Goal: Task Accomplishment & Management: Manage account settings

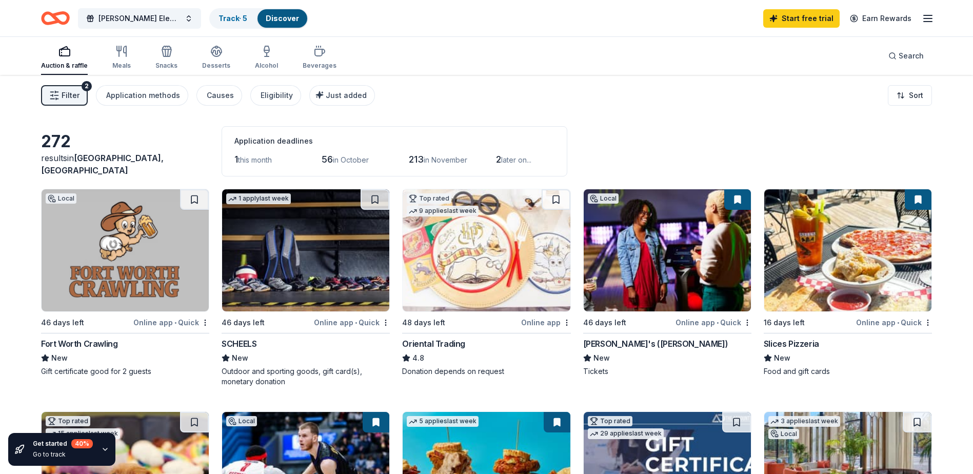
click at [814, 267] on img at bounding box center [847, 250] width 167 height 122
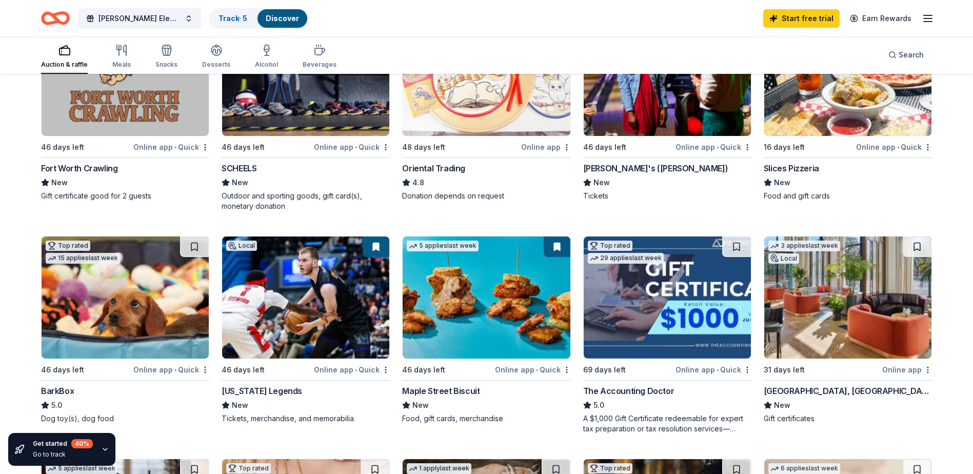
scroll to position [256, 0]
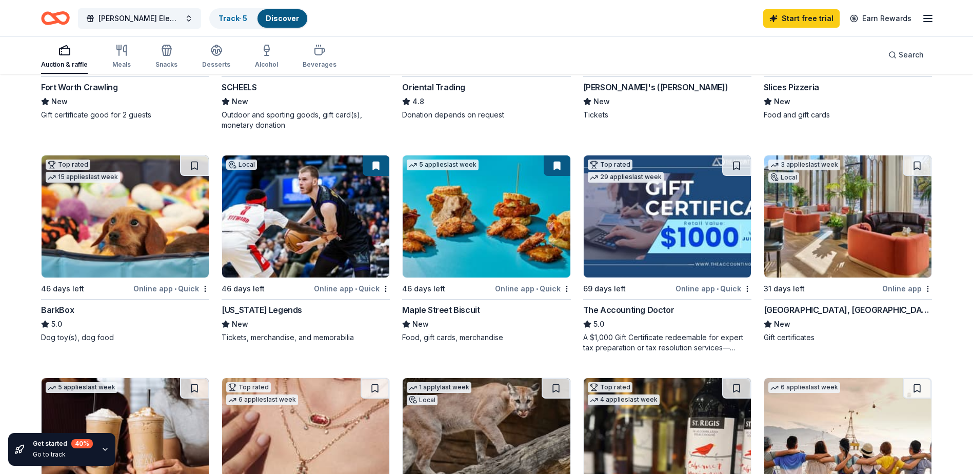
click at [84, 250] on img at bounding box center [125, 216] width 167 height 122
click at [304, 247] on img at bounding box center [305, 216] width 167 height 122
click at [461, 215] on img at bounding box center [485, 216] width 167 height 122
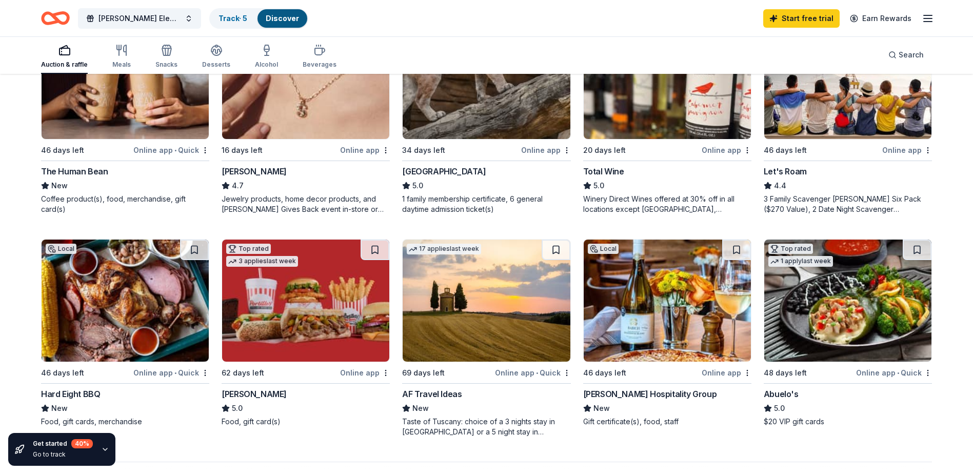
scroll to position [667, 0]
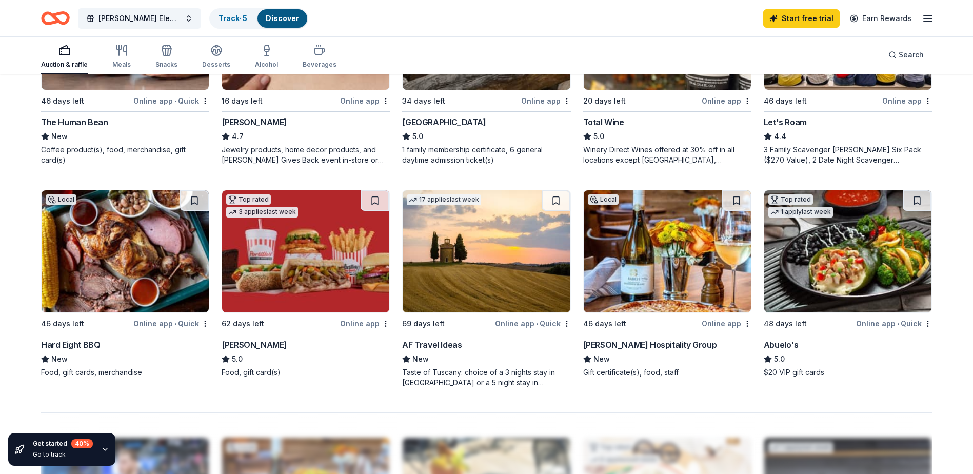
click at [142, 267] on img at bounding box center [125, 251] width 167 height 122
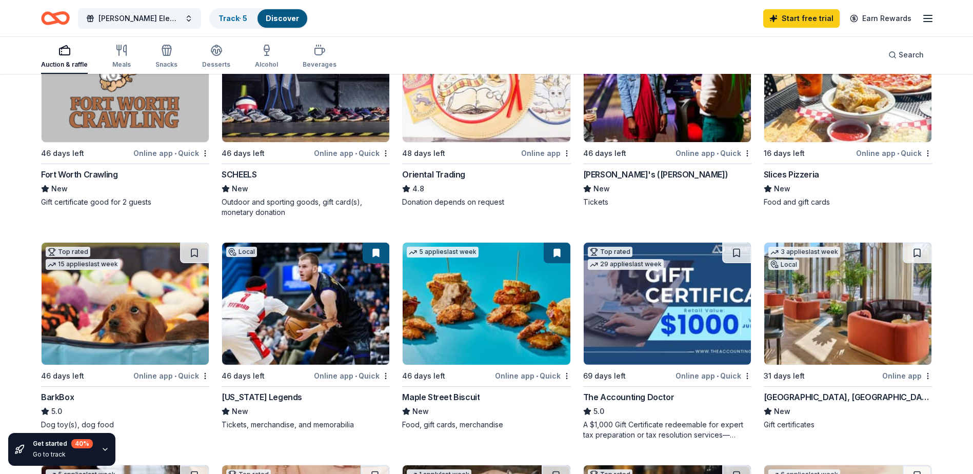
scroll to position [0, 0]
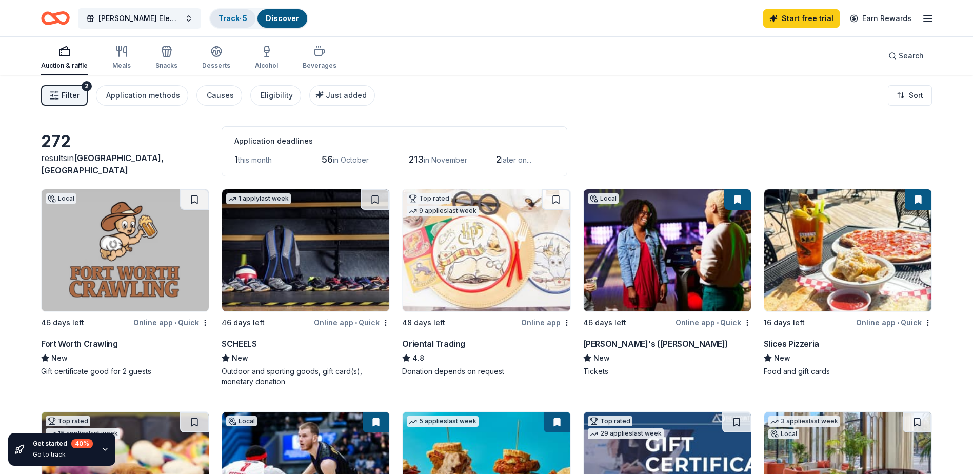
click at [230, 17] on link "Track · 5" at bounding box center [232, 18] width 29 height 9
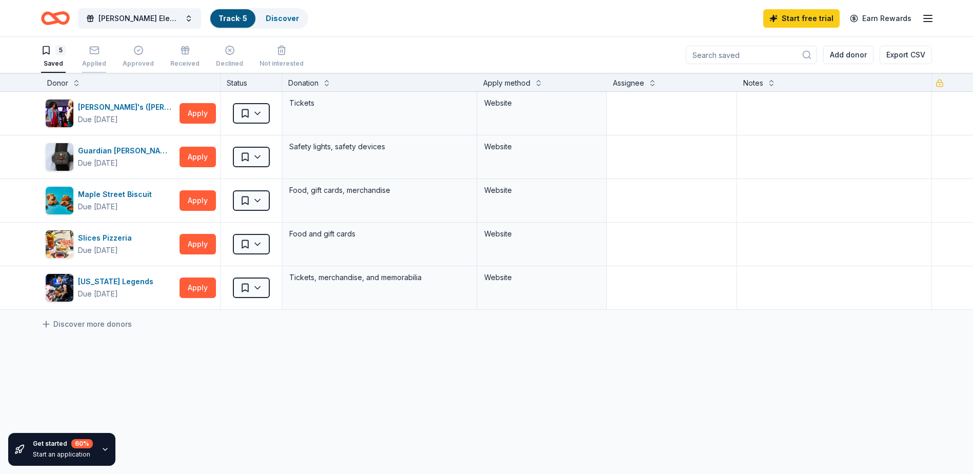
click at [103, 58] on div "Applied" at bounding box center [94, 56] width 24 height 23
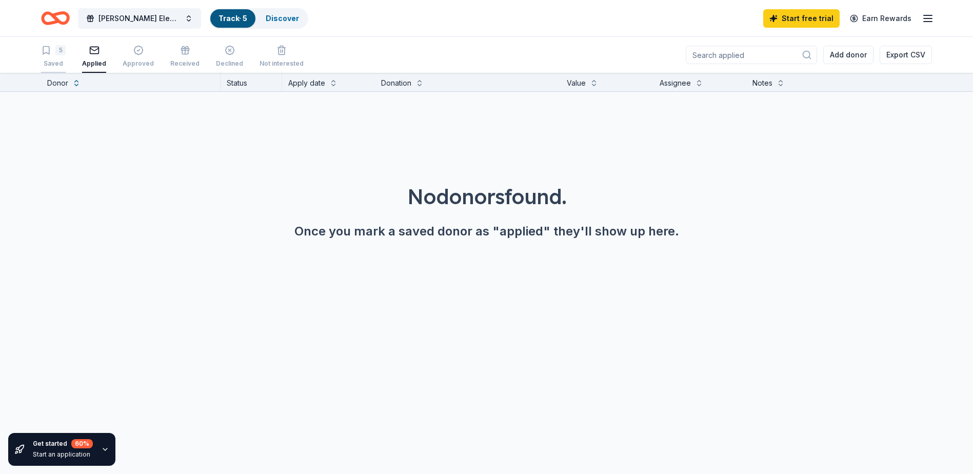
click at [61, 66] on div "Saved" at bounding box center [53, 63] width 25 height 8
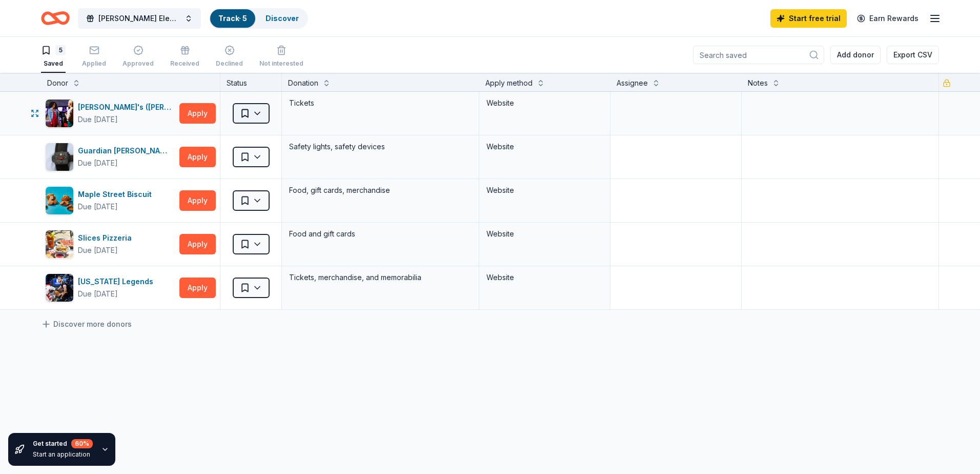
click at [265, 112] on html "Lance Thompson Elementary PTA Track · 5 Discover Start free trial Earn Rewards …" at bounding box center [490, 237] width 980 height 474
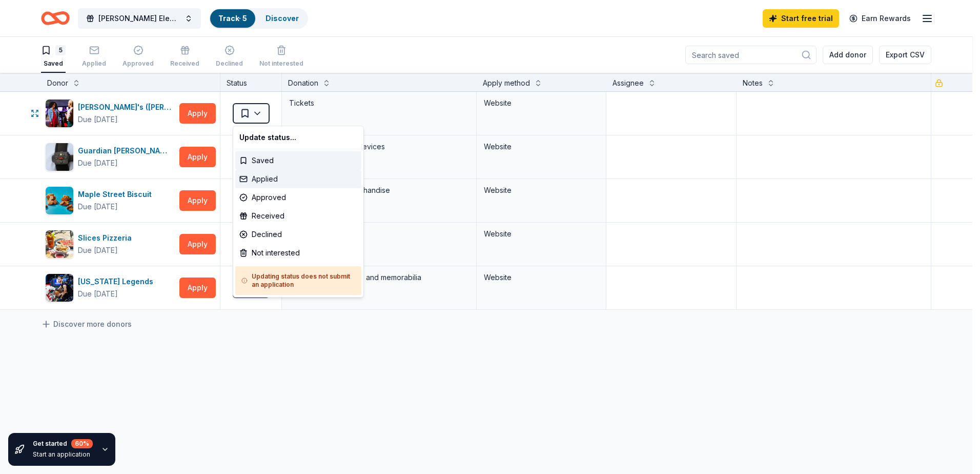
click at [268, 174] on div "Applied" at bounding box center [298, 179] width 126 height 18
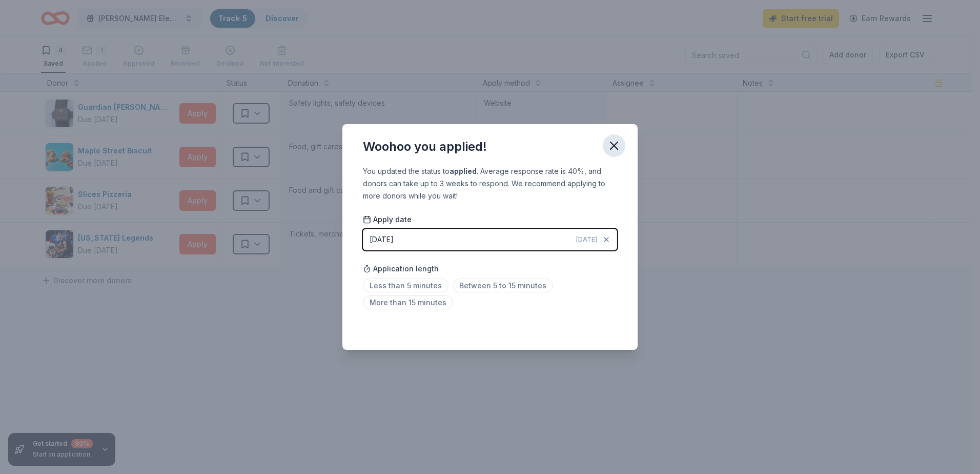
click at [617, 143] on icon "button" at bounding box center [614, 145] width 7 height 7
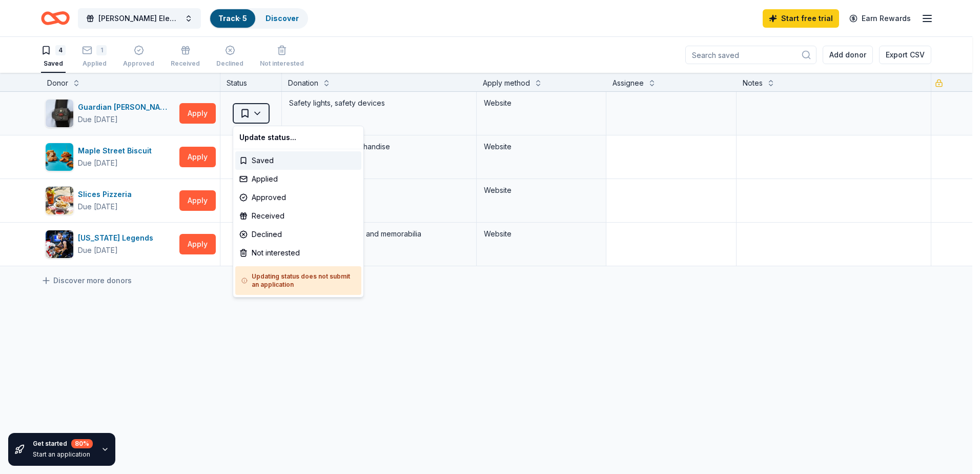
click at [263, 111] on html "Lance Thompson Elementary PTA Track · 5 Discover Start free trial Earn Rewards …" at bounding box center [490, 237] width 980 height 474
click at [263, 174] on div "Applied" at bounding box center [298, 179] width 126 height 18
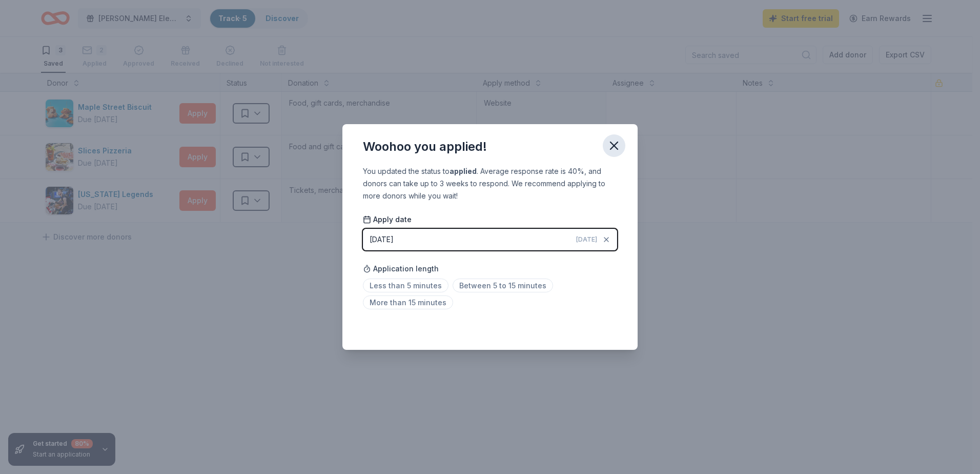
click at [614, 135] on button "button" at bounding box center [614, 145] width 23 height 23
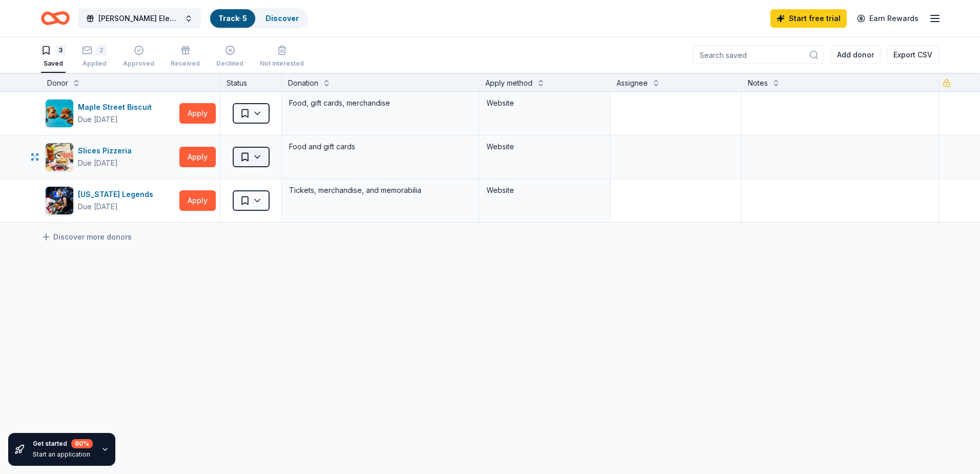
click at [260, 153] on html "Lance Thompson Elementary PTA Track · 5 Discover Start free trial Earn Rewards …" at bounding box center [490, 237] width 980 height 474
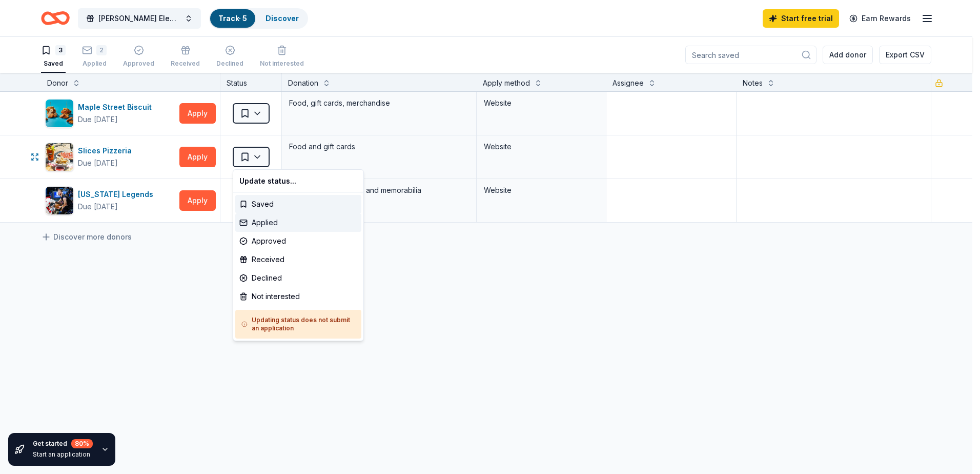
click at [277, 220] on div "Applied" at bounding box center [298, 222] width 126 height 18
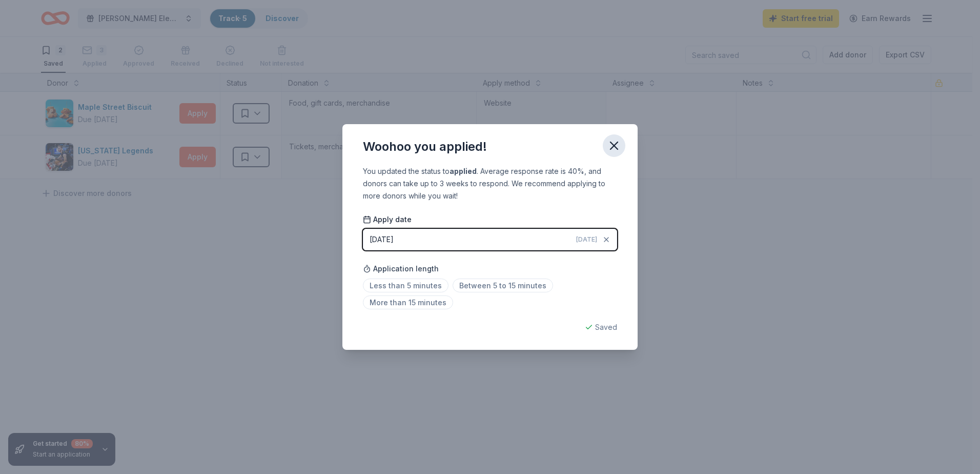
click at [617, 142] on icon "button" at bounding box center [614, 145] width 14 height 14
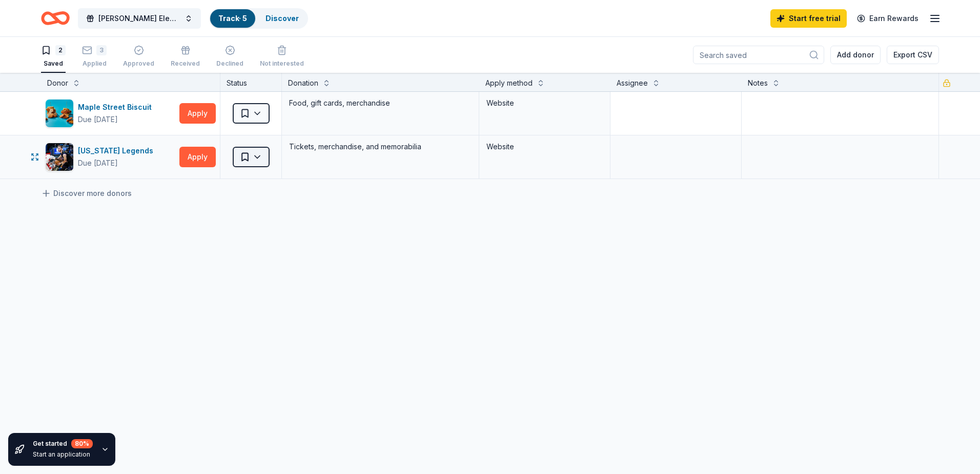
click at [259, 158] on html "Lance Thompson Elementary PTA Track · 5 Discover Start free trial Earn Rewards …" at bounding box center [490, 237] width 980 height 474
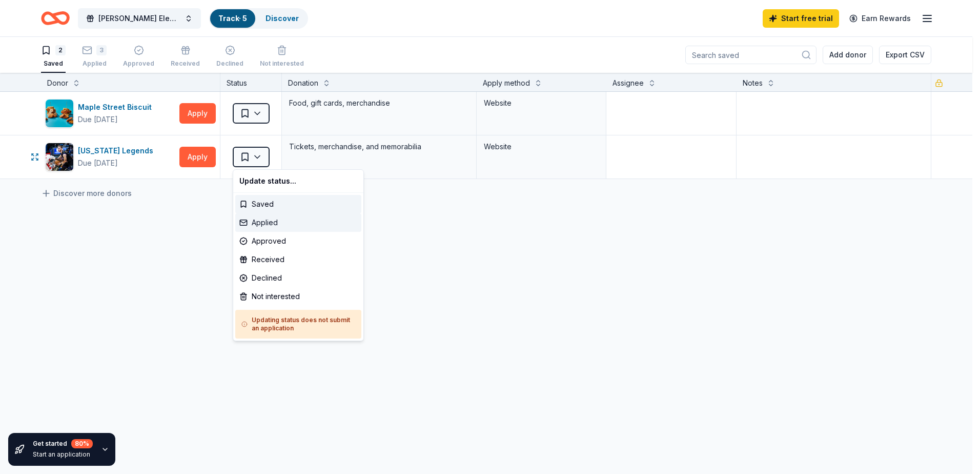
click at [272, 224] on div "Applied" at bounding box center [298, 222] width 126 height 18
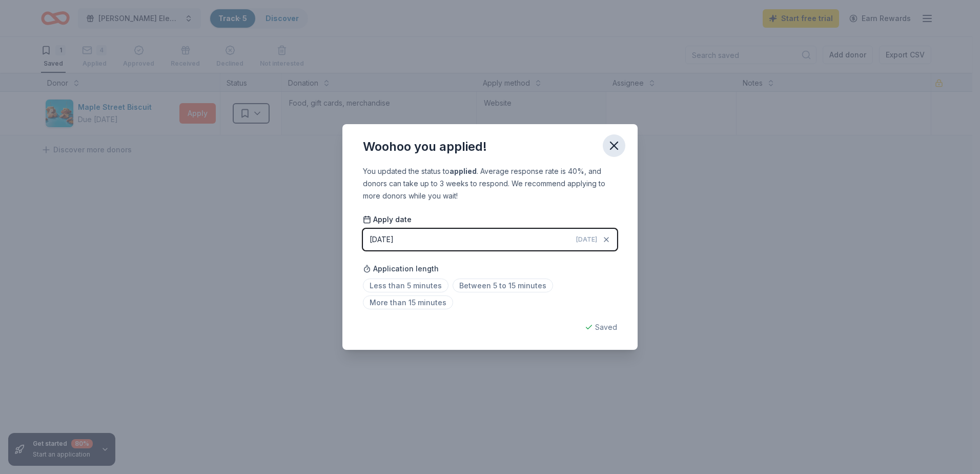
click at [619, 147] on icon "button" at bounding box center [614, 145] width 14 height 14
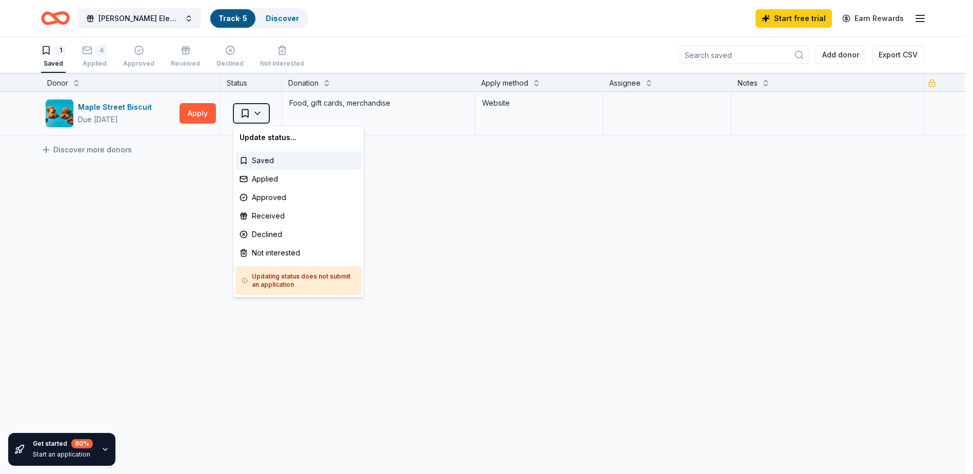
click at [265, 116] on html "Lance Thompson Elementary PTA Track · 5 Discover Start free trial Earn Rewards …" at bounding box center [486, 237] width 973 height 474
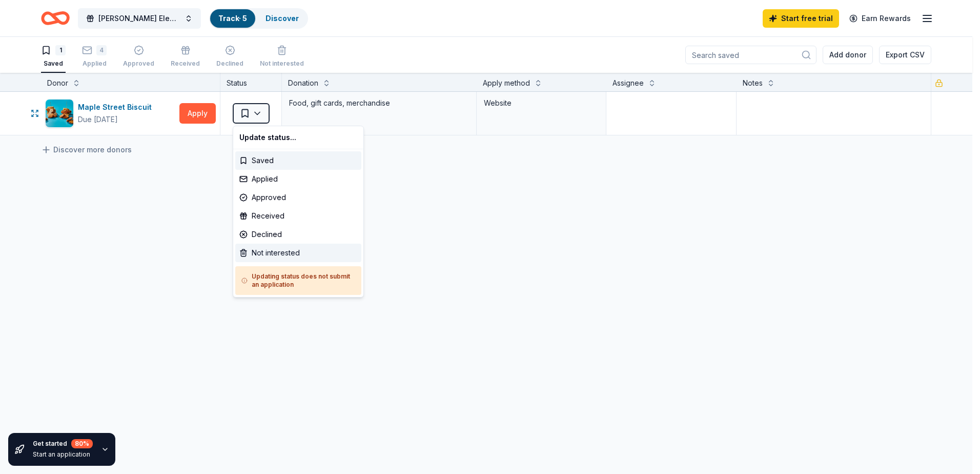
click at [261, 250] on div "Not interested" at bounding box center [298, 253] width 126 height 18
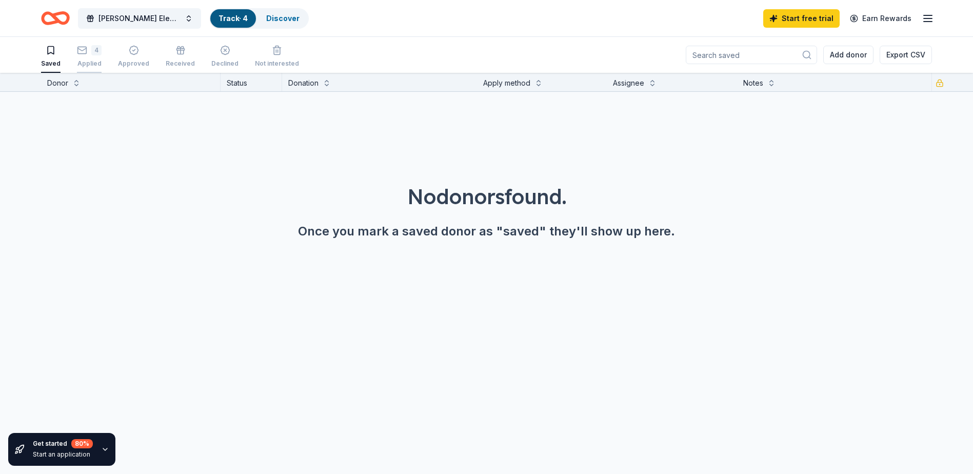
click at [91, 57] on div "4 Applied" at bounding box center [89, 50] width 25 height 23
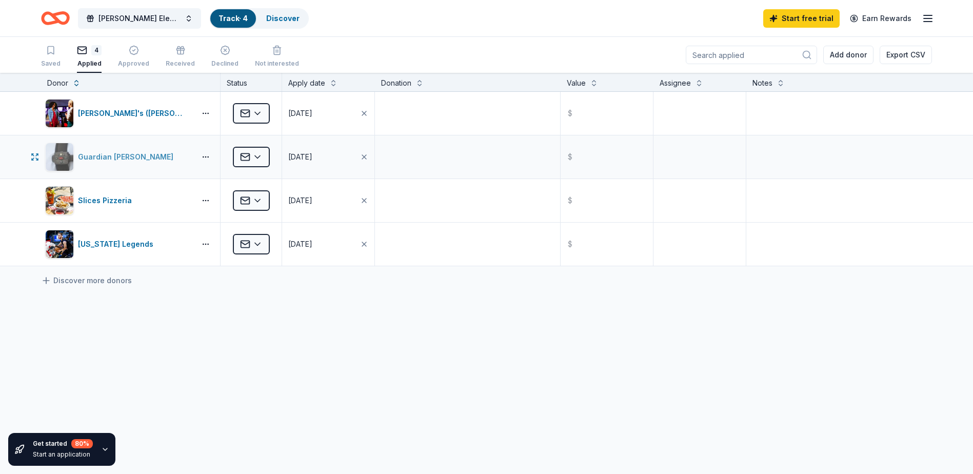
click at [145, 155] on div "Guardian Angel Device" at bounding box center [127, 157] width 99 height 12
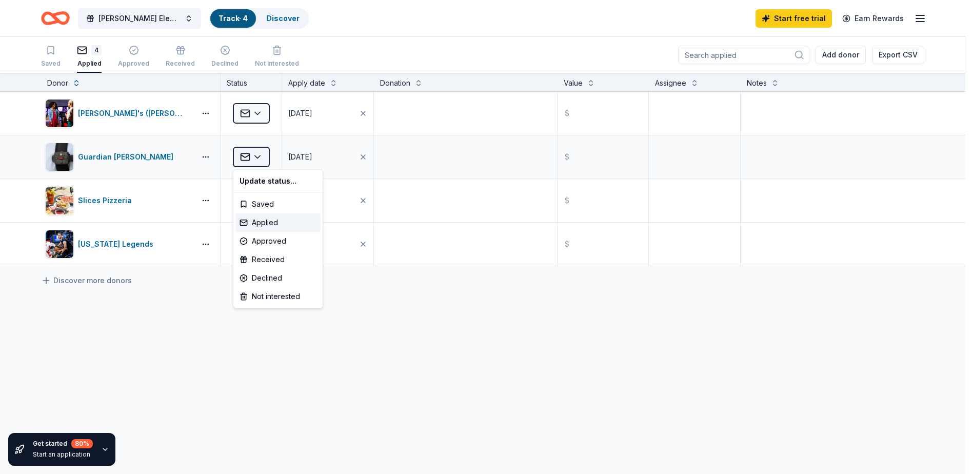
click at [266, 155] on html "Lance Thompson Elementary PTA Track · 4 Discover Start free trial Earn Rewards …" at bounding box center [486, 237] width 973 height 474
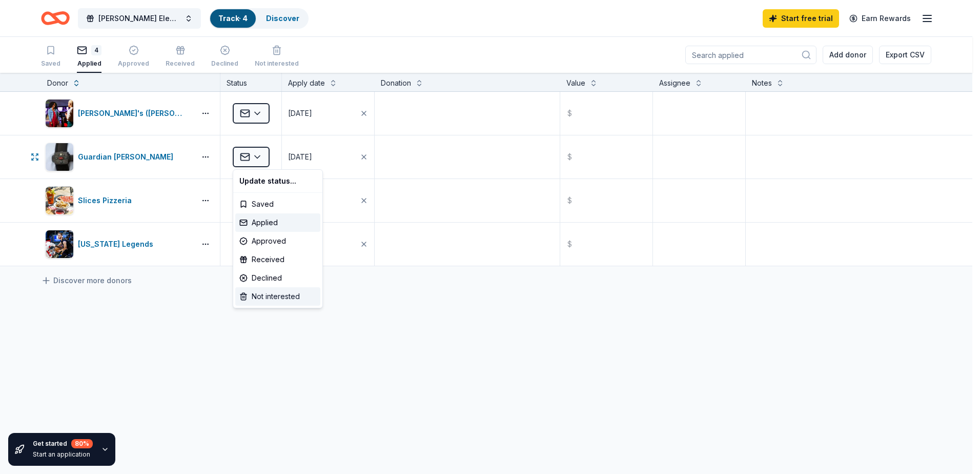
click at [274, 295] on div "Not interested" at bounding box center [277, 296] width 85 height 18
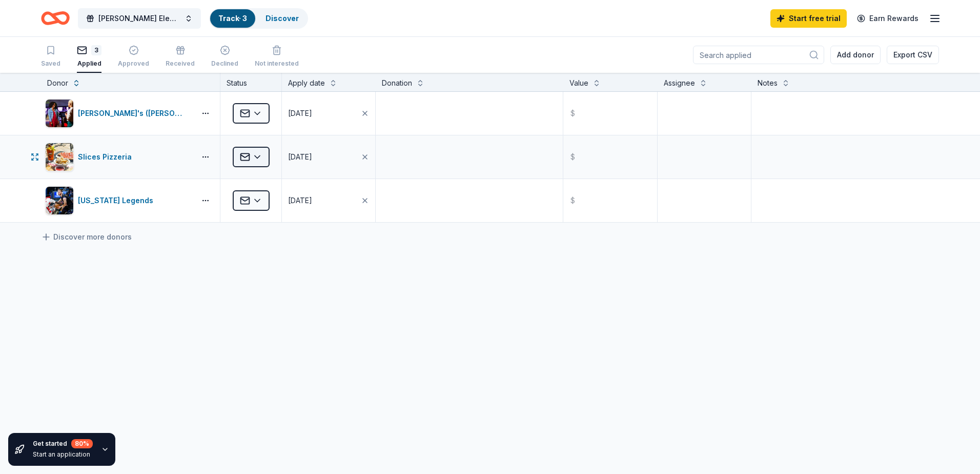
click at [264, 153] on html "Lance Thompson Elementary PTA Track · 3 Discover Start free trial Earn Rewards …" at bounding box center [490, 237] width 980 height 474
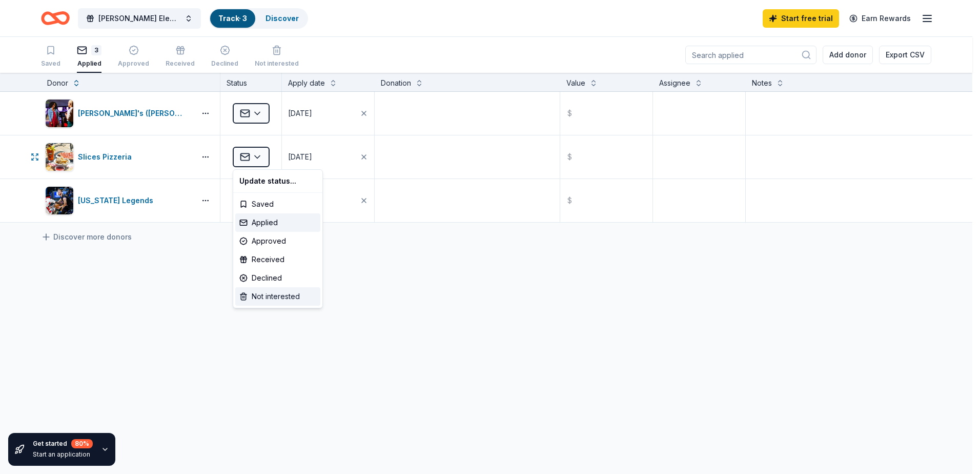
click at [288, 292] on div "Not interested" at bounding box center [277, 296] width 85 height 18
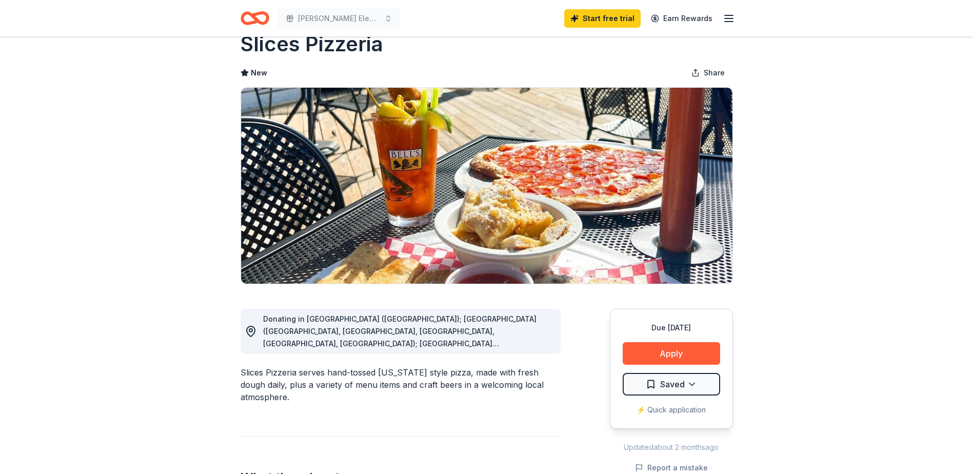
scroll to position [51, 0]
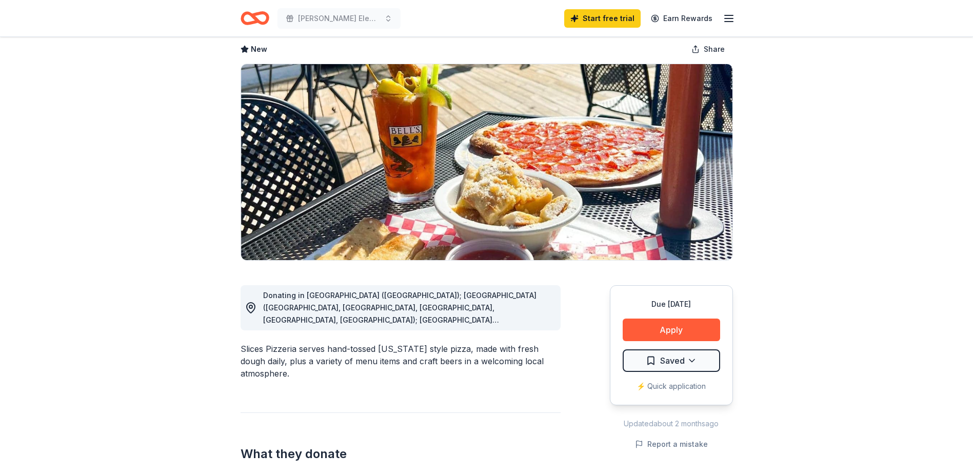
click at [489, 314] on div "Donating in [GEOGRAPHIC_DATA] ([GEOGRAPHIC_DATA]); [GEOGRAPHIC_DATA] ([GEOGRAPH…" at bounding box center [407, 307] width 289 height 37
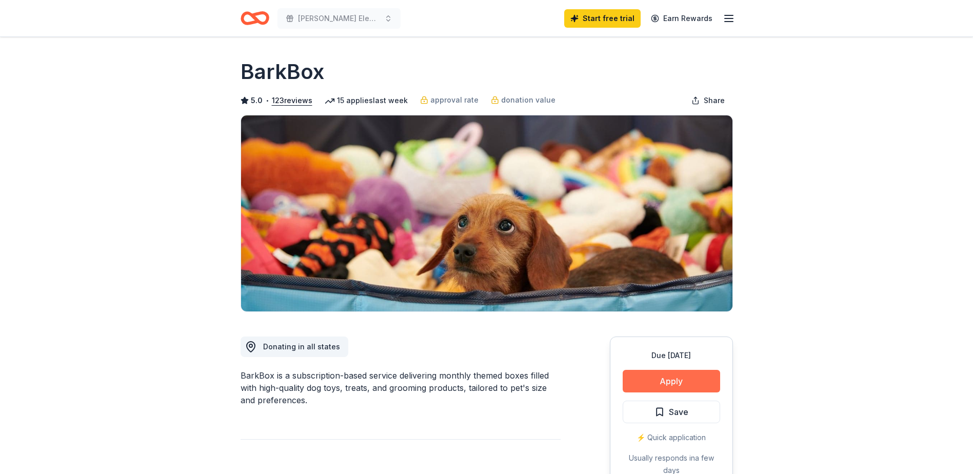
click at [683, 368] on div "Due in 46 days Apply Save ⚡️ Quick application Usually responds in a few days" at bounding box center [671, 412] width 123 height 153
click at [682, 376] on button "Apply" at bounding box center [670, 381] width 97 height 23
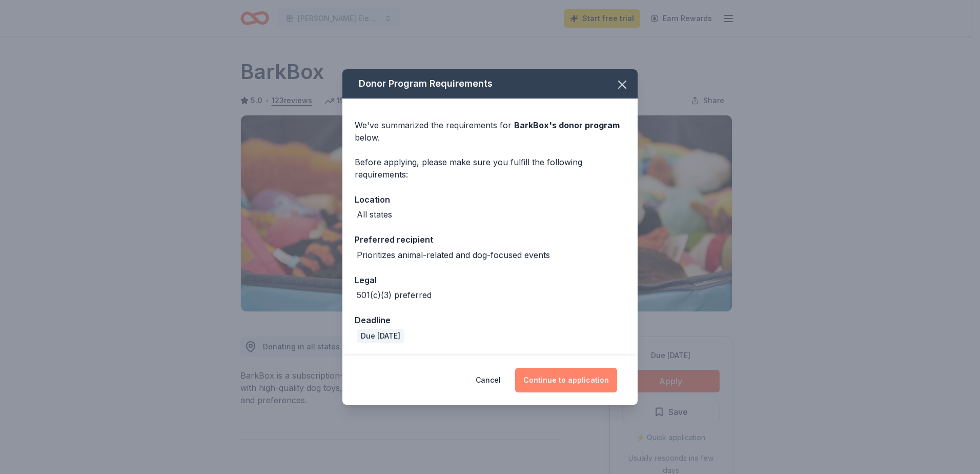
click at [570, 380] on button "Continue to application" at bounding box center [566, 380] width 102 height 25
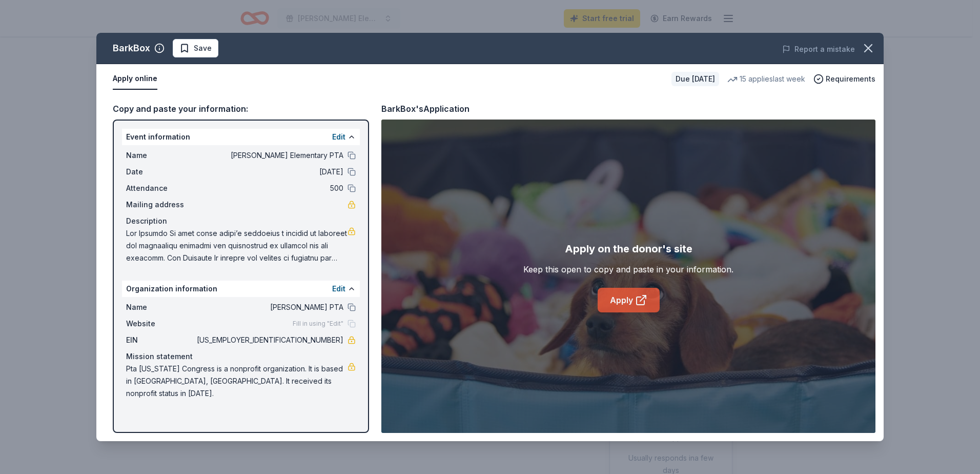
click at [630, 295] on link "Apply" at bounding box center [629, 300] width 62 height 25
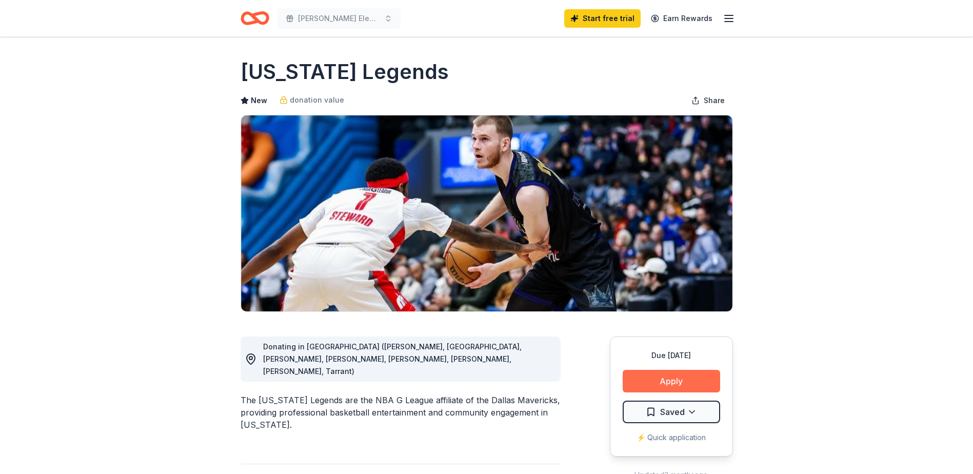
click at [651, 376] on button "Apply" at bounding box center [670, 381] width 97 height 23
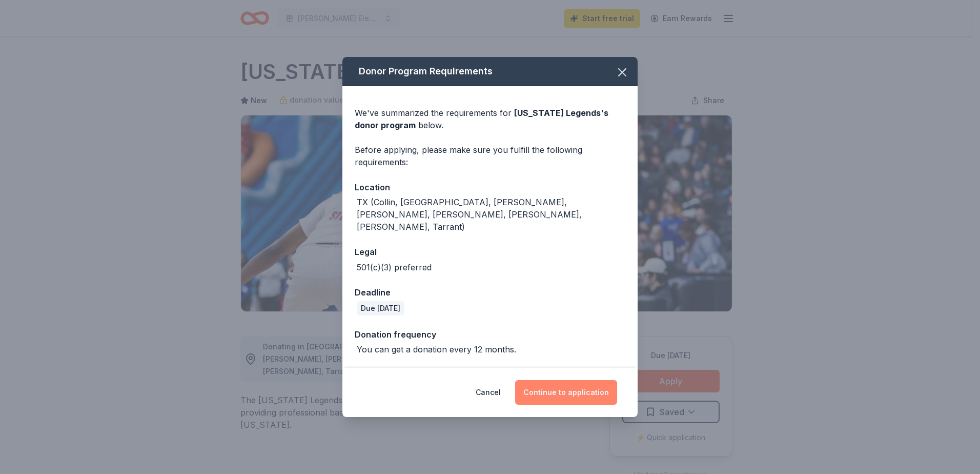
click at [560, 381] on button "Continue to application" at bounding box center [566, 392] width 102 height 25
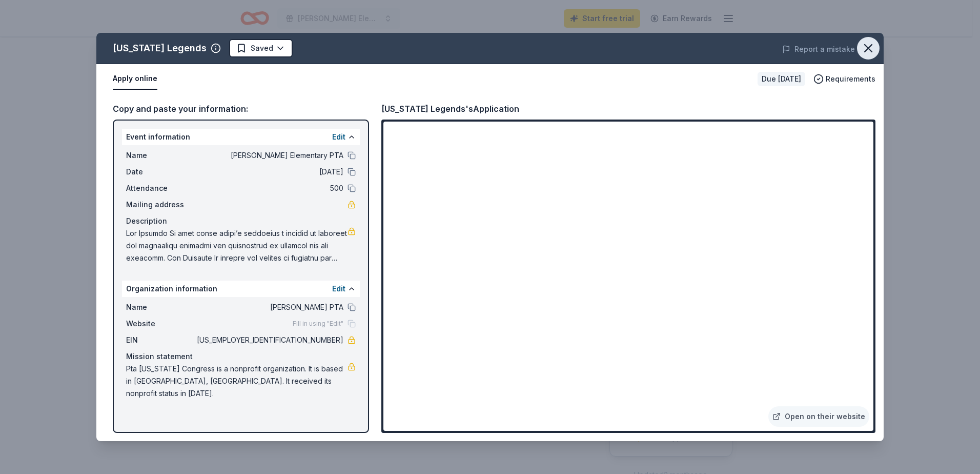
click at [873, 50] on icon "button" at bounding box center [868, 48] width 14 height 14
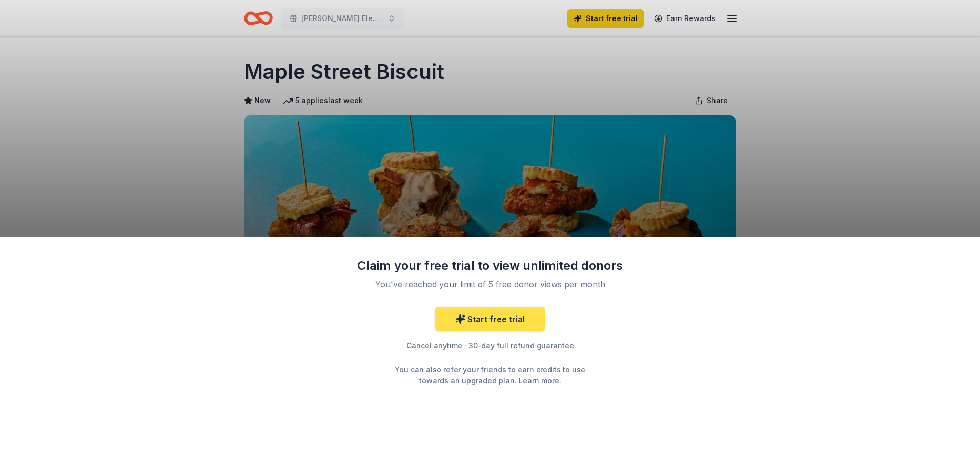
click at [496, 318] on link "Start free trial" at bounding box center [490, 319] width 111 height 25
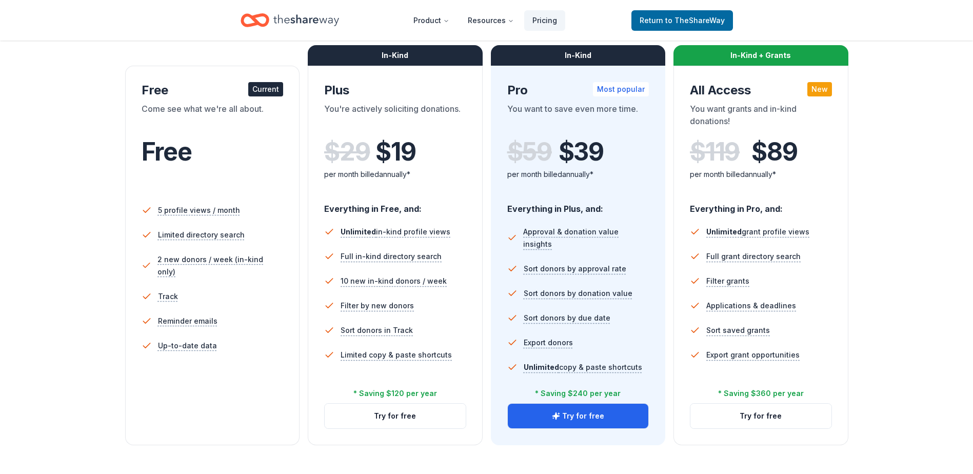
scroll to position [154, 0]
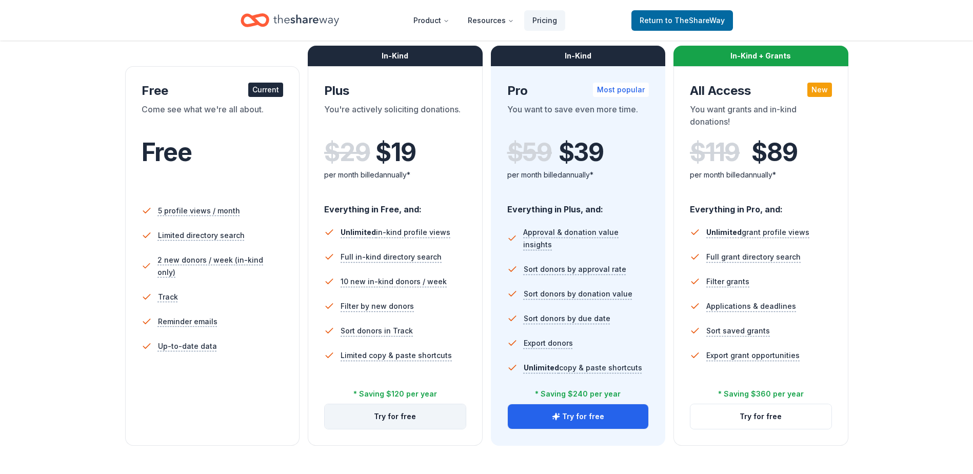
click at [406, 414] on button "Try for free" at bounding box center [395, 416] width 141 height 25
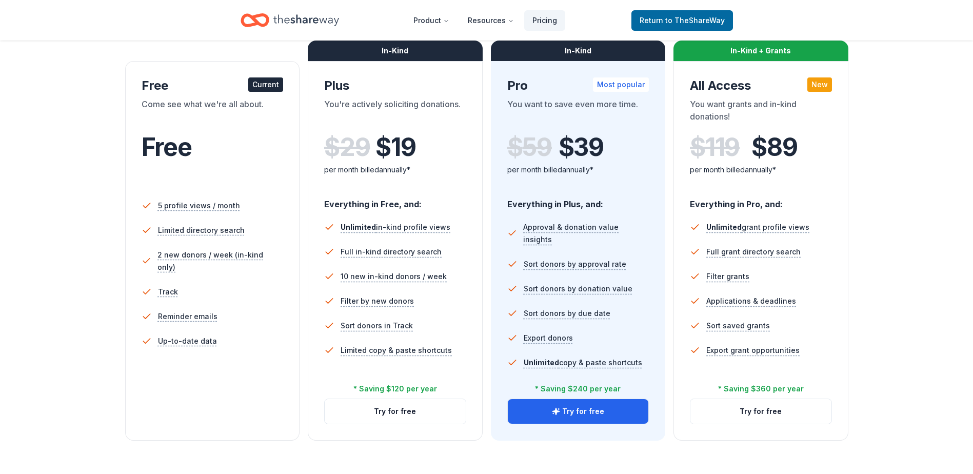
scroll to position [148, 0]
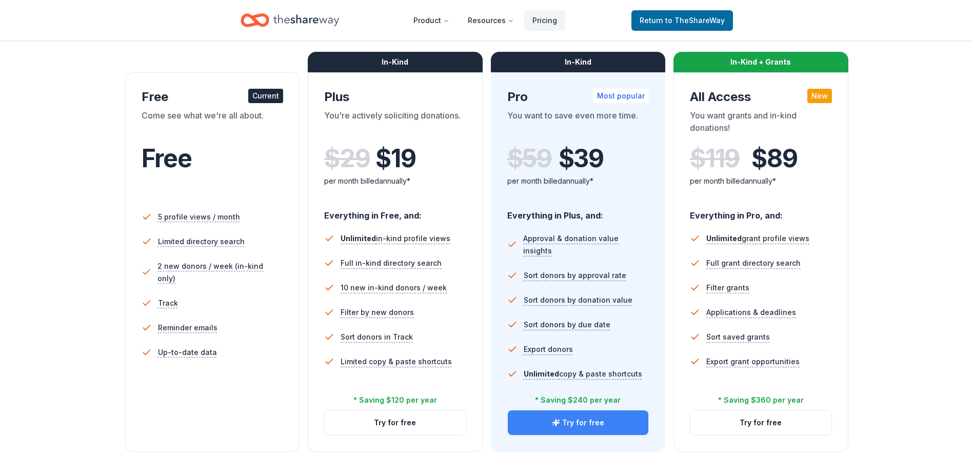
click at [573, 427] on button "Try for free" at bounding box center [578, 422] width 141 height 25
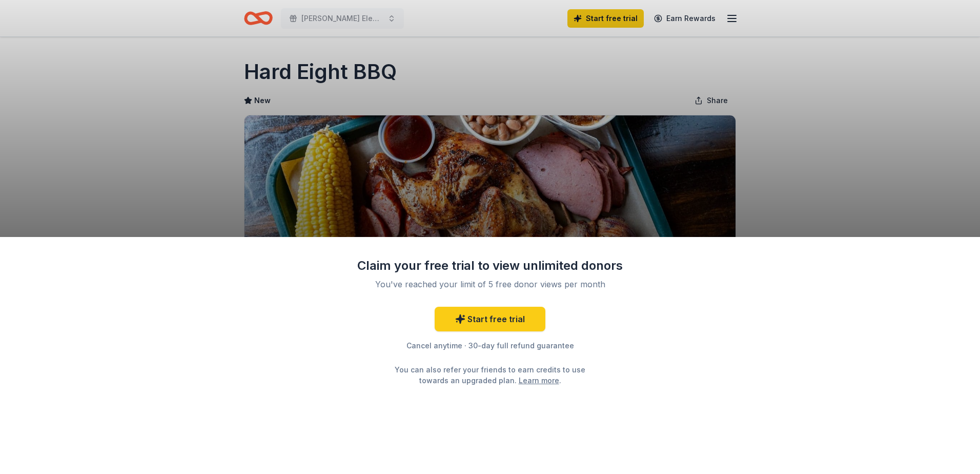
click at [826, 163] on div "Claim your free trial to view unlimited donors You've reached your limit of 5 f…" at bounding box center [490, 237] width 980 height 474
click at [778, 211] on div "Claim your free trial to view unlimited donors You've reached your limit of 5 f…" at bounding box center [490, 237] width 980 height 474
